Goal: Obtain resource: Download file/media

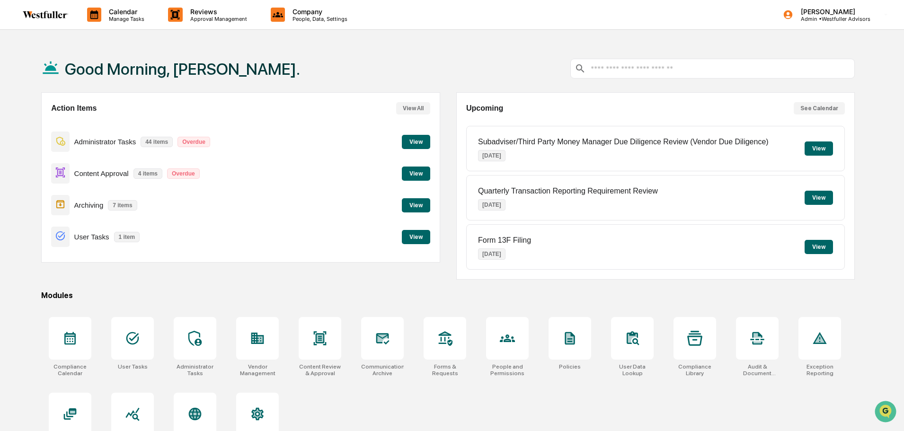
click at [410, 170] on button "View" at bounding box center [416, 174] width 28 height 14
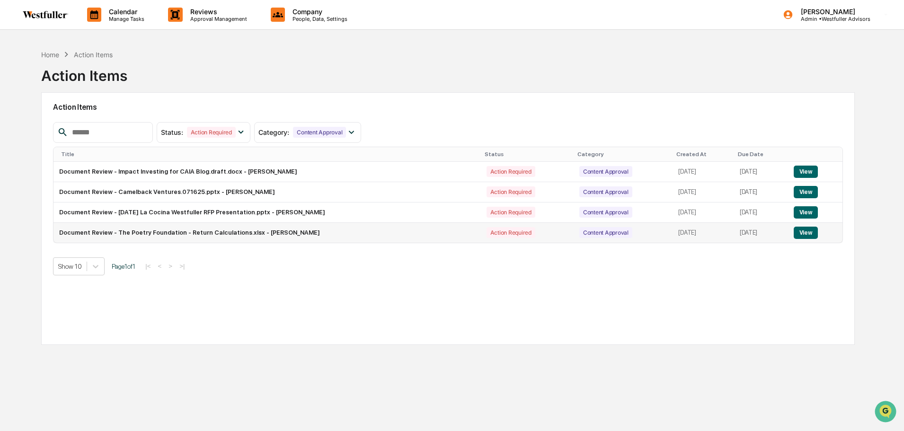
click at [807, 233] on button "View" at bounding box center [806, 233] width 24 height 12
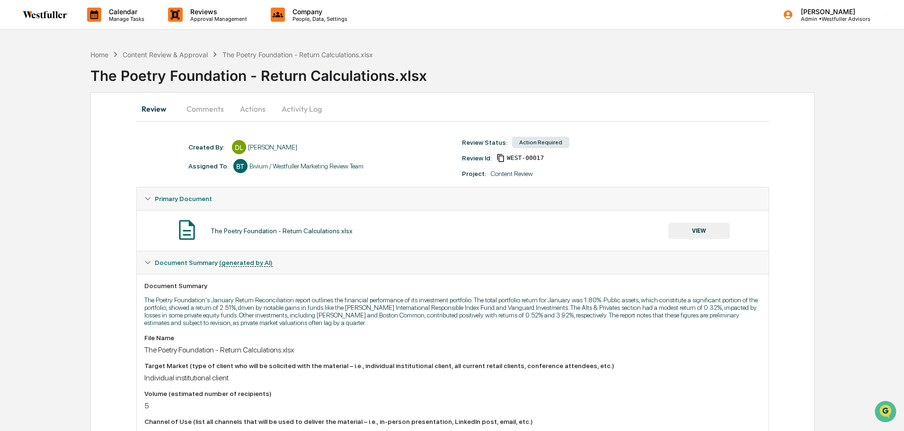
click at [712, 230] on button "VIEW" at bounding box center [699, 231] width 62 height 16
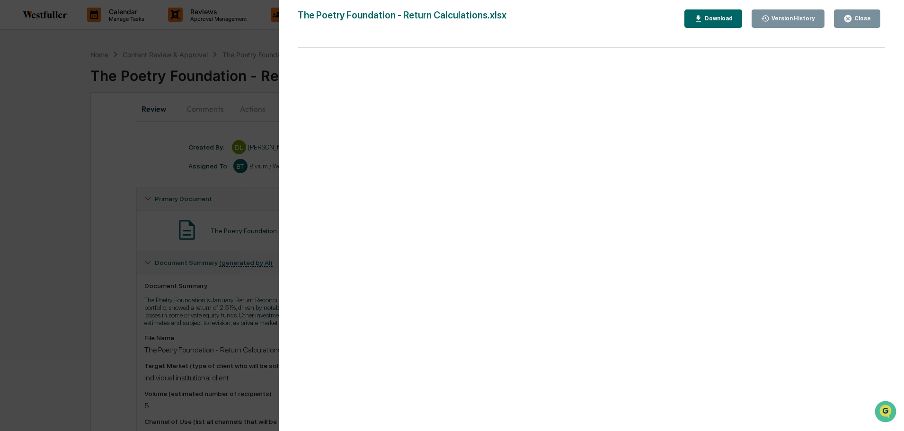
click at [718, 21] on div "Download" at bounding box center [718, 18] width 30 height 7
click at [867, 15] on div "Close" at bounding box center [861, 18] width 18 height 7
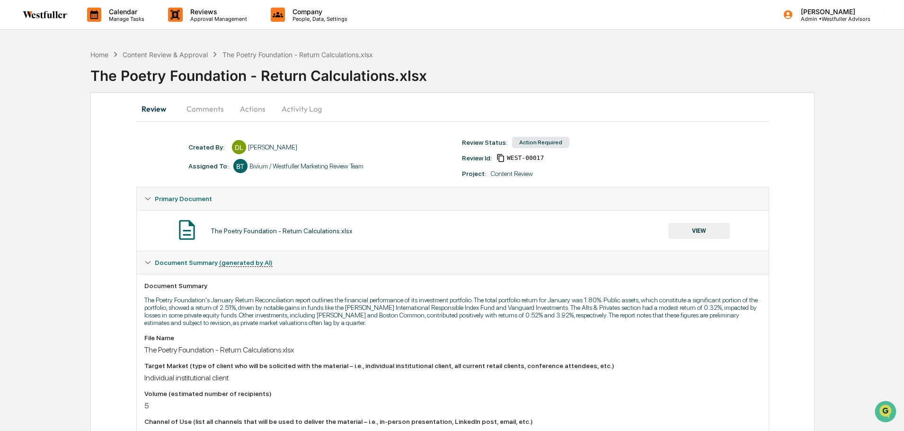
click at [57, 16] on img at bounding box center [45, 15] width 45 height 8
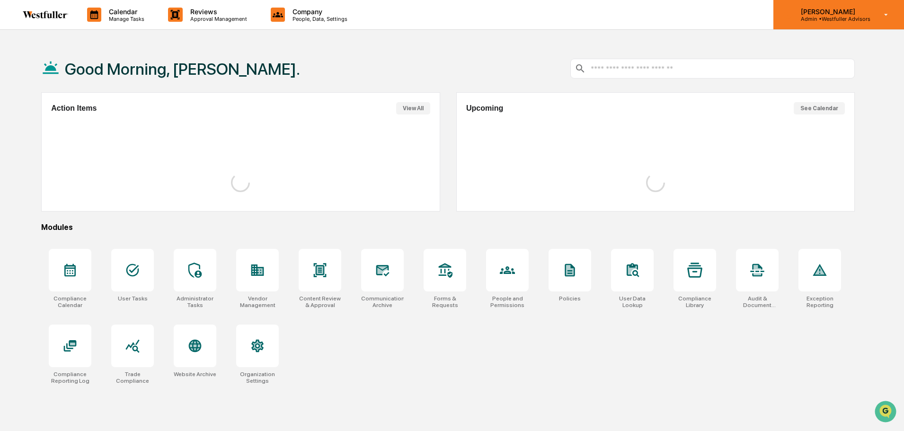
click at [803, 10] on p "[PERSON_NAME]" at bounding box center [831, 12] width 77 height 8
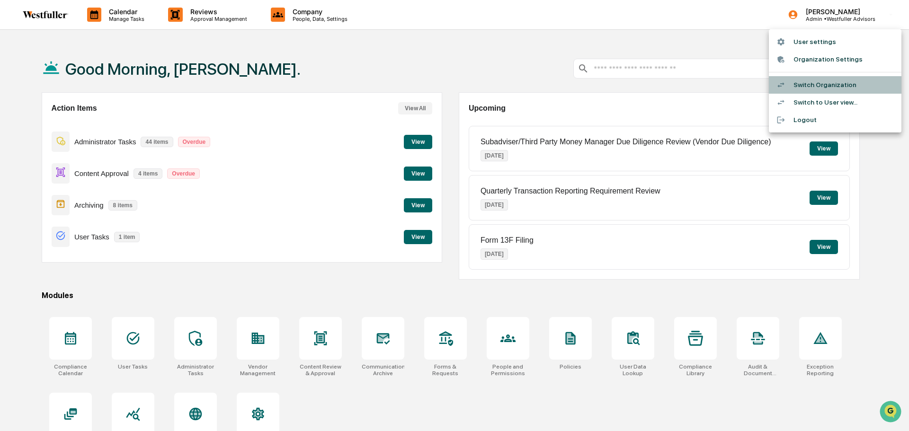
click at [803, 89] on li "Switch Organization" at bounding box center [835, 85] width 133 height 18
